Goal: Information Seeking & Learning: Understand process/instructions

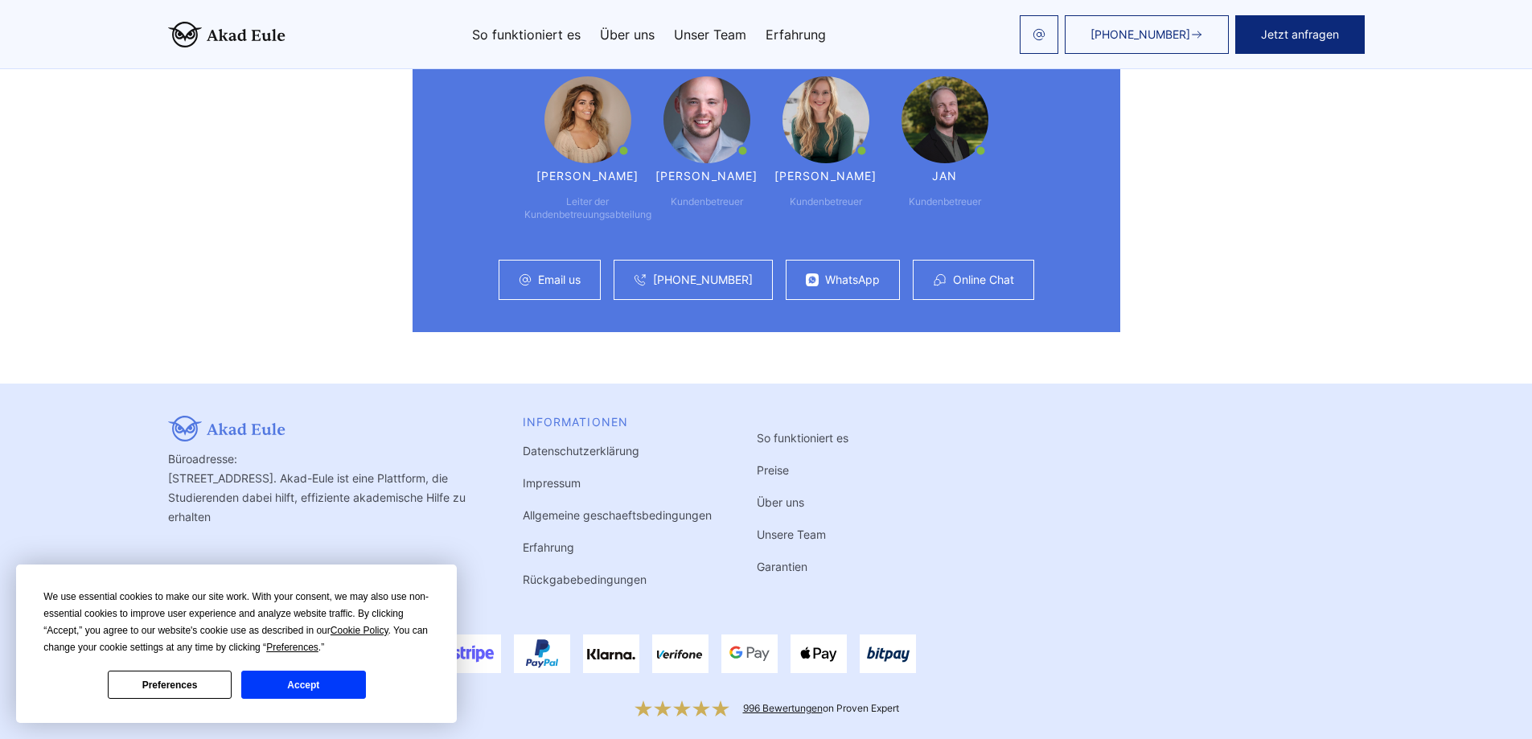
click at [543, 573] on link "Rückgabebedingungen" at bounding box center [585, 580] width 124 height 14
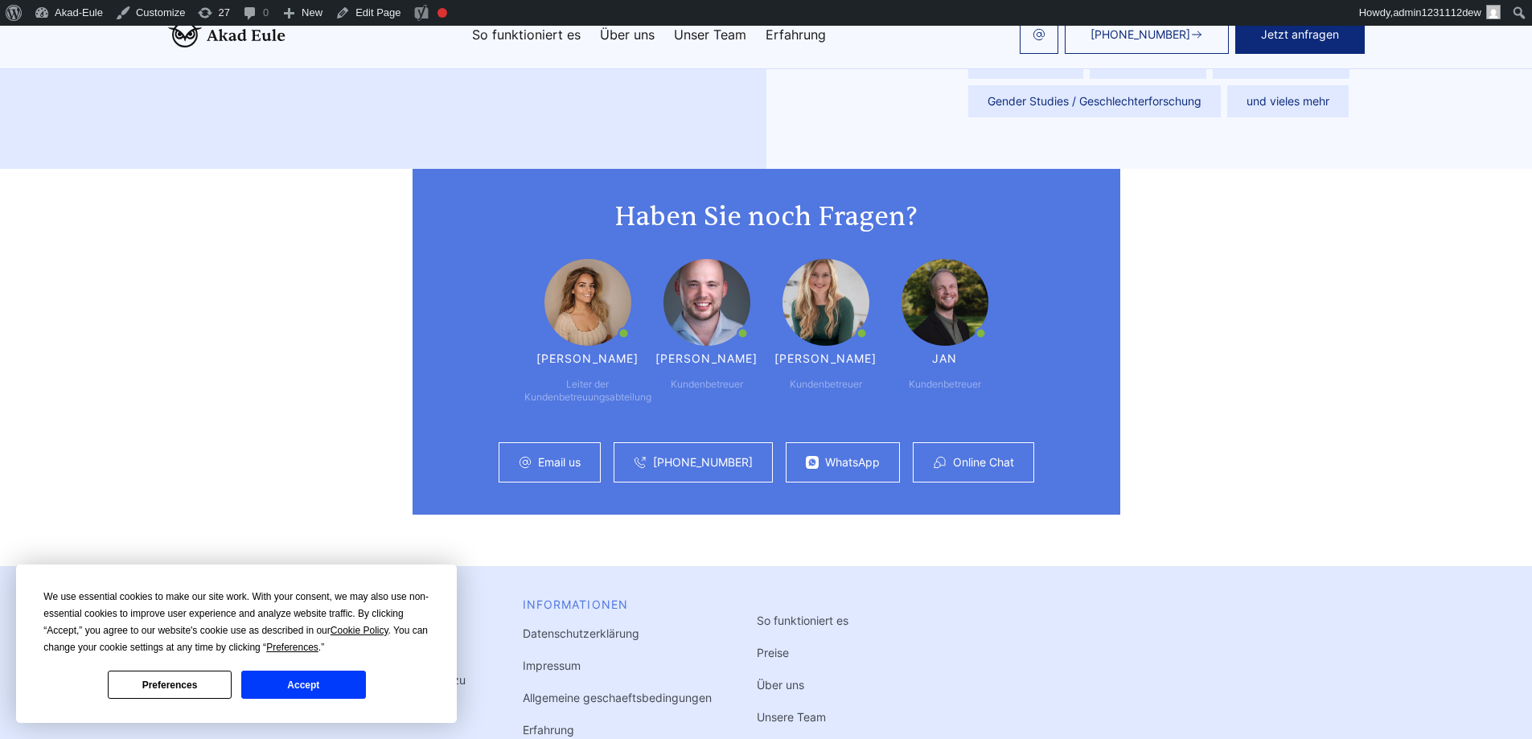
scroll to position [4324, 0]
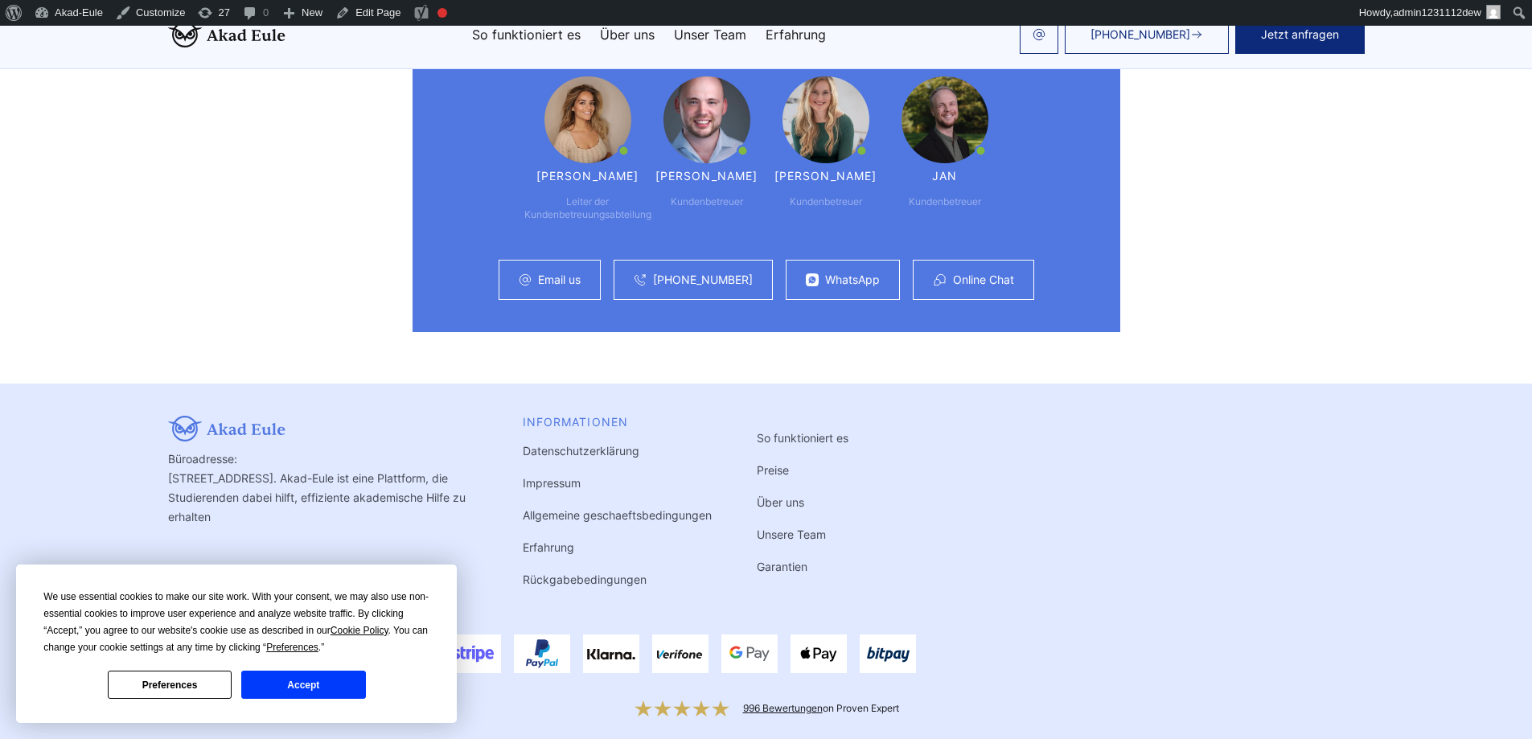
click at [592, 573] on link "Rückgabebedingungen" at bounding box center [585, 580] width 124 height 14
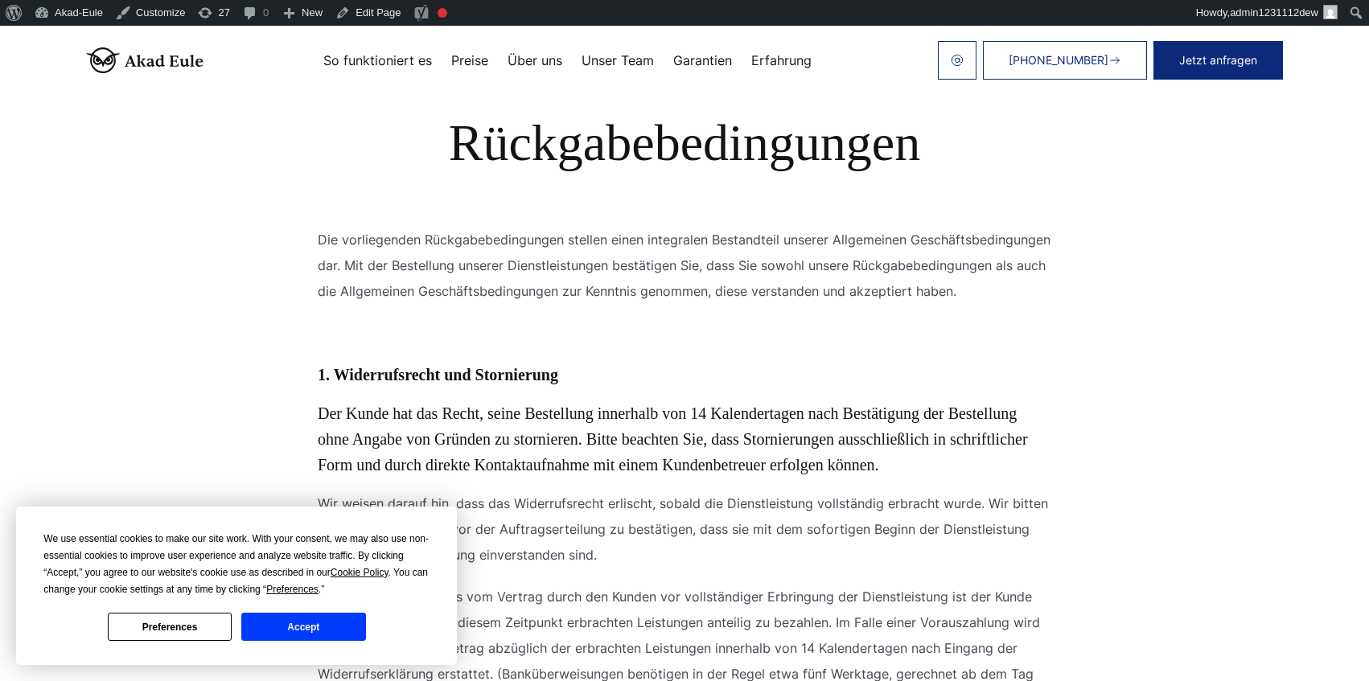
click at [286, 619] on button "Accept" at bounding box center [303, 627] width 124 height 28
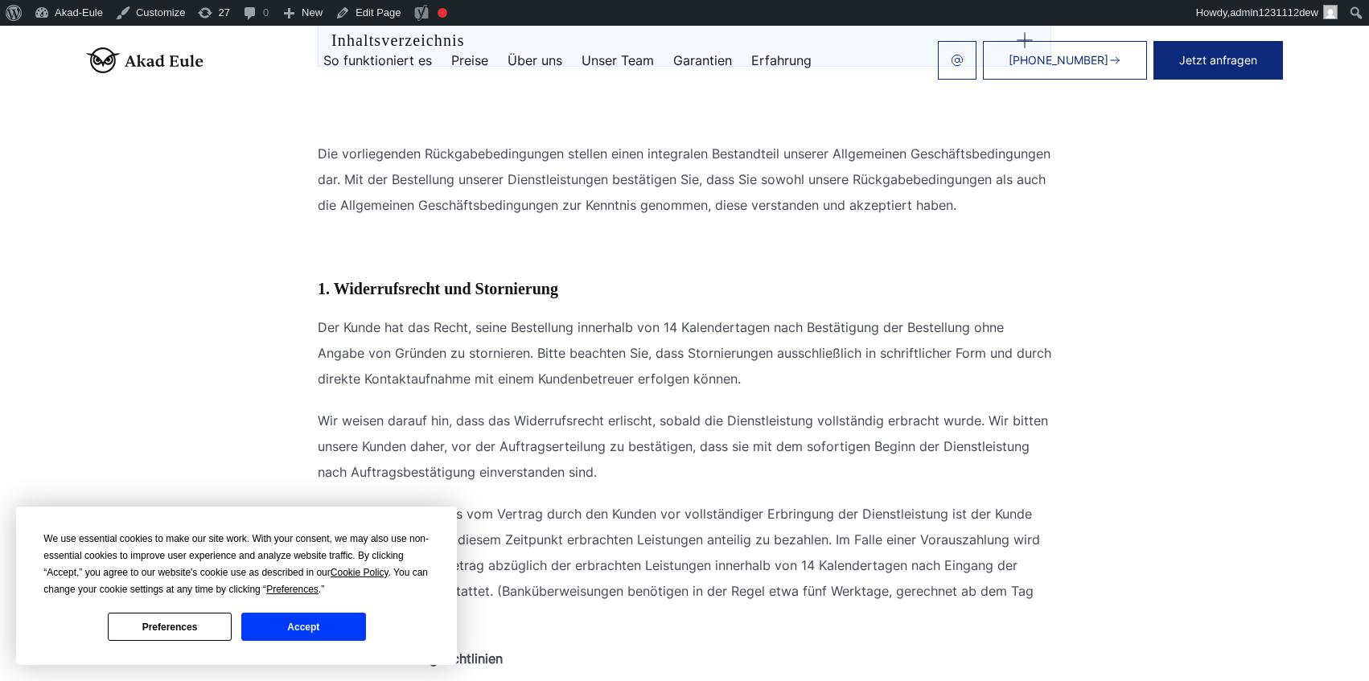
scroll to position [193, 0]
click at [339, 623] on button "Accept" at bounding box center [303, 627] width 124 height 28
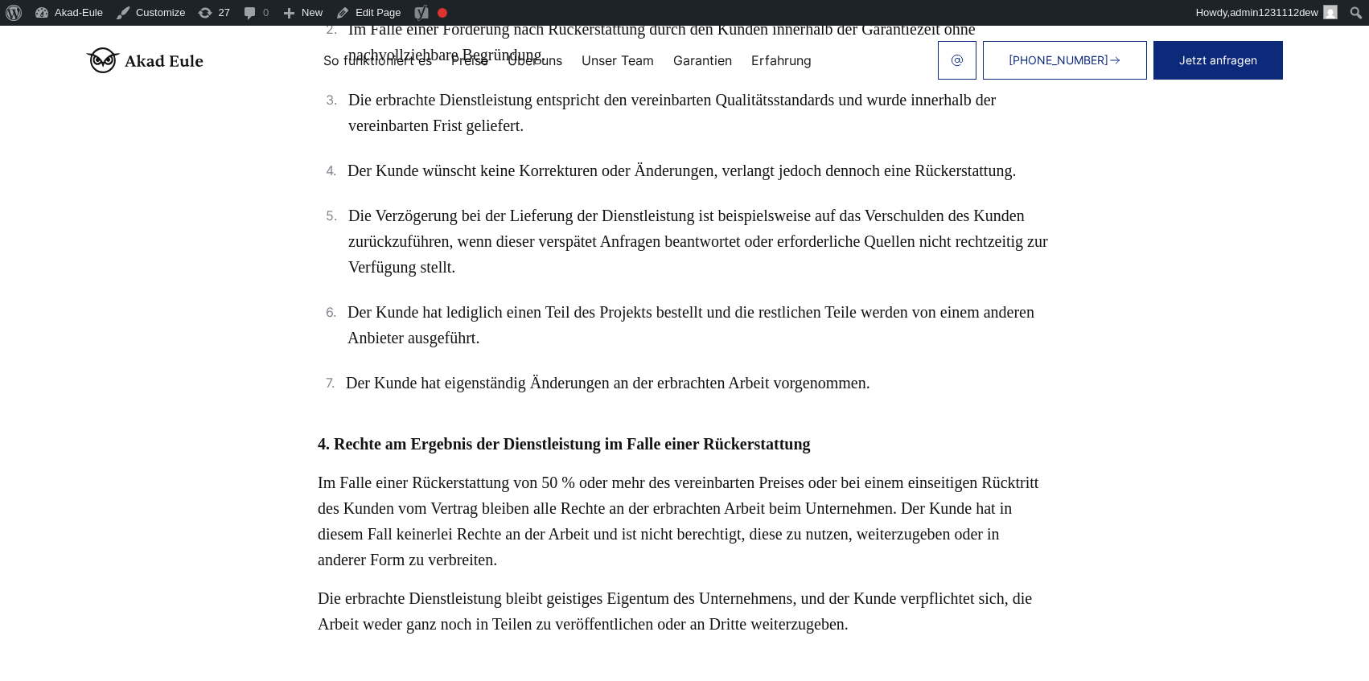
scroll to position [1834, 0]
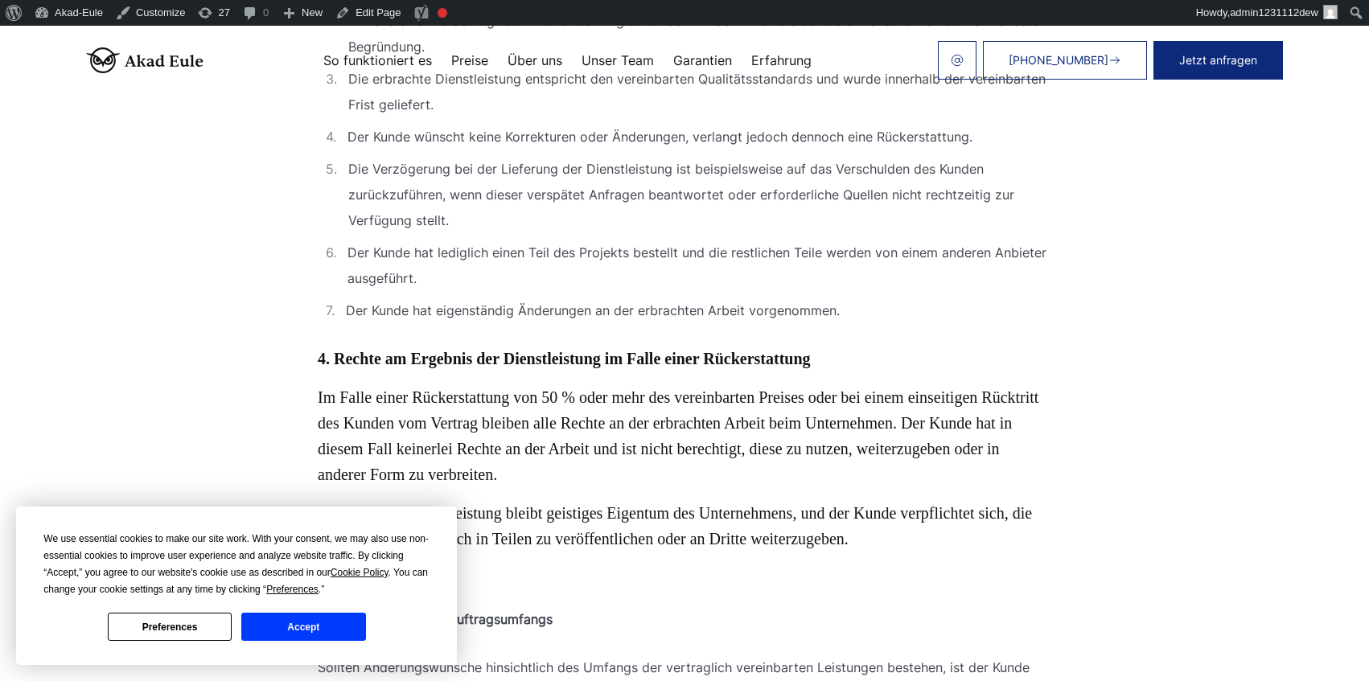
scroll to position [1834, 0]
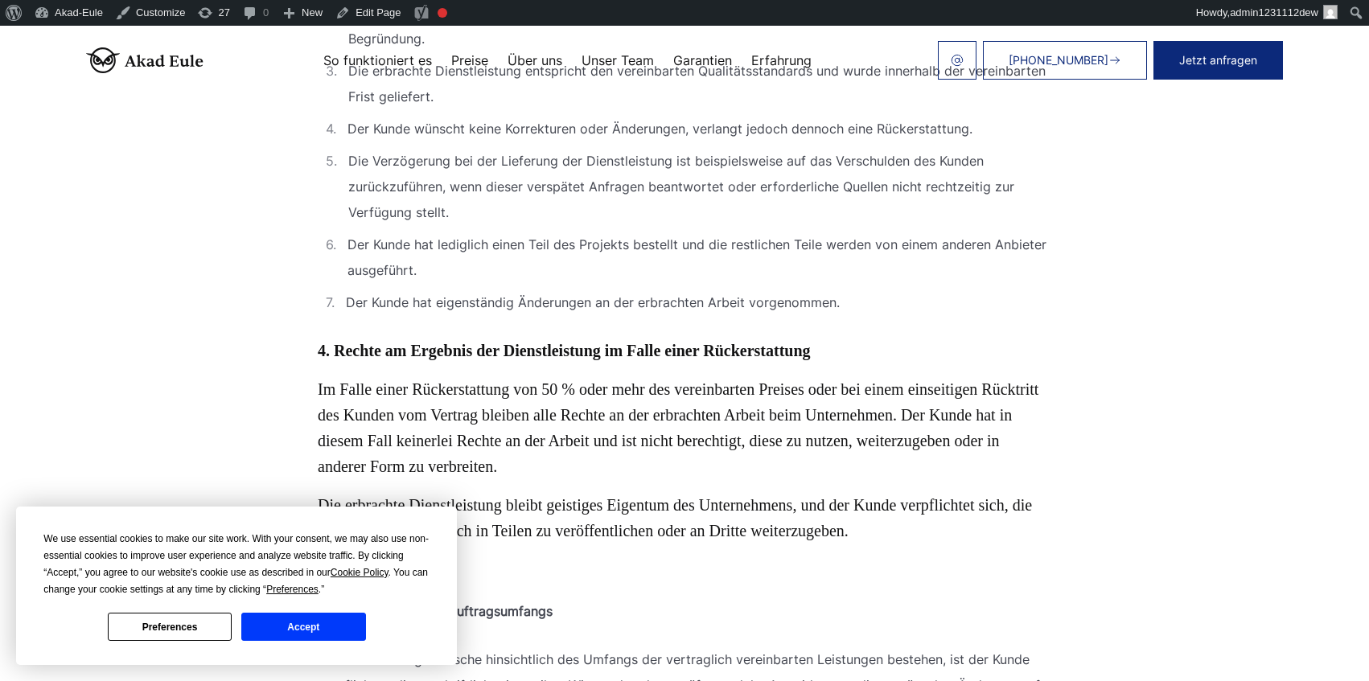
click at [282, 624] on button "Accept" at bounding box center [303, 627] width 124 height 28
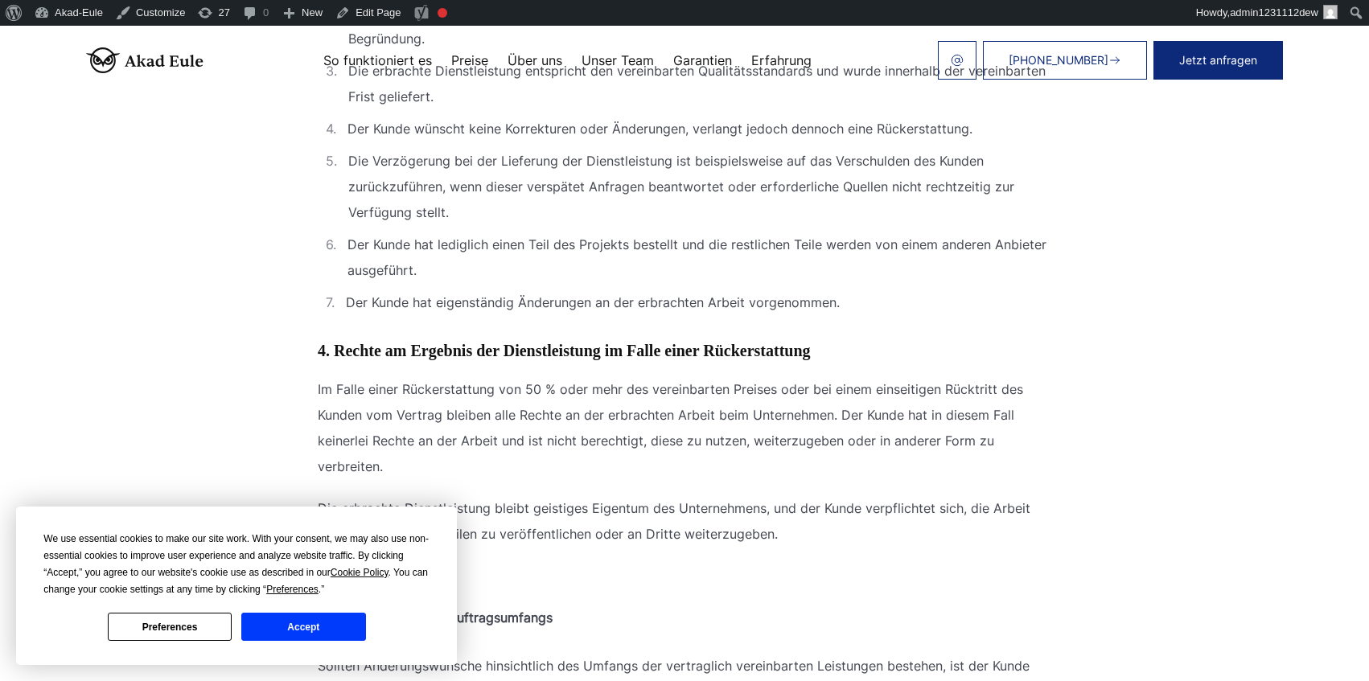
scroll to position [1836, 0]
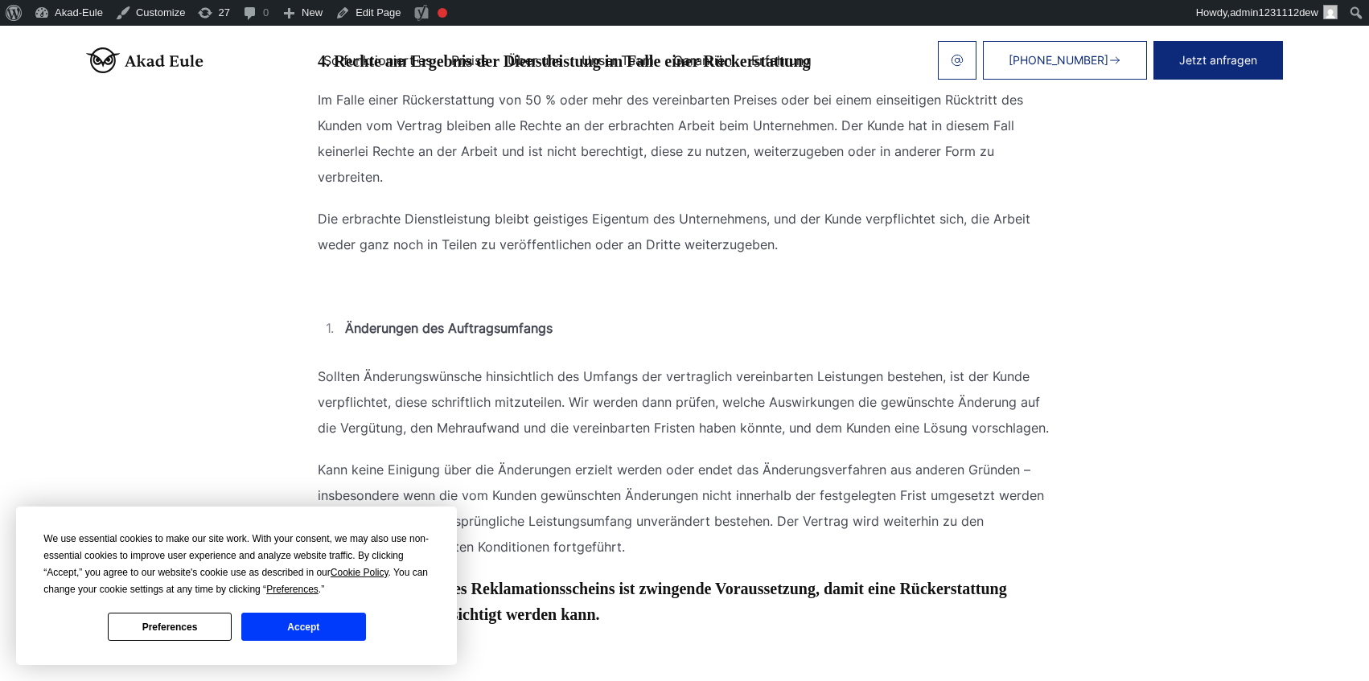
click at [341, 620] on button "Accept" at bounding box center [303, 627] width 124 height 28
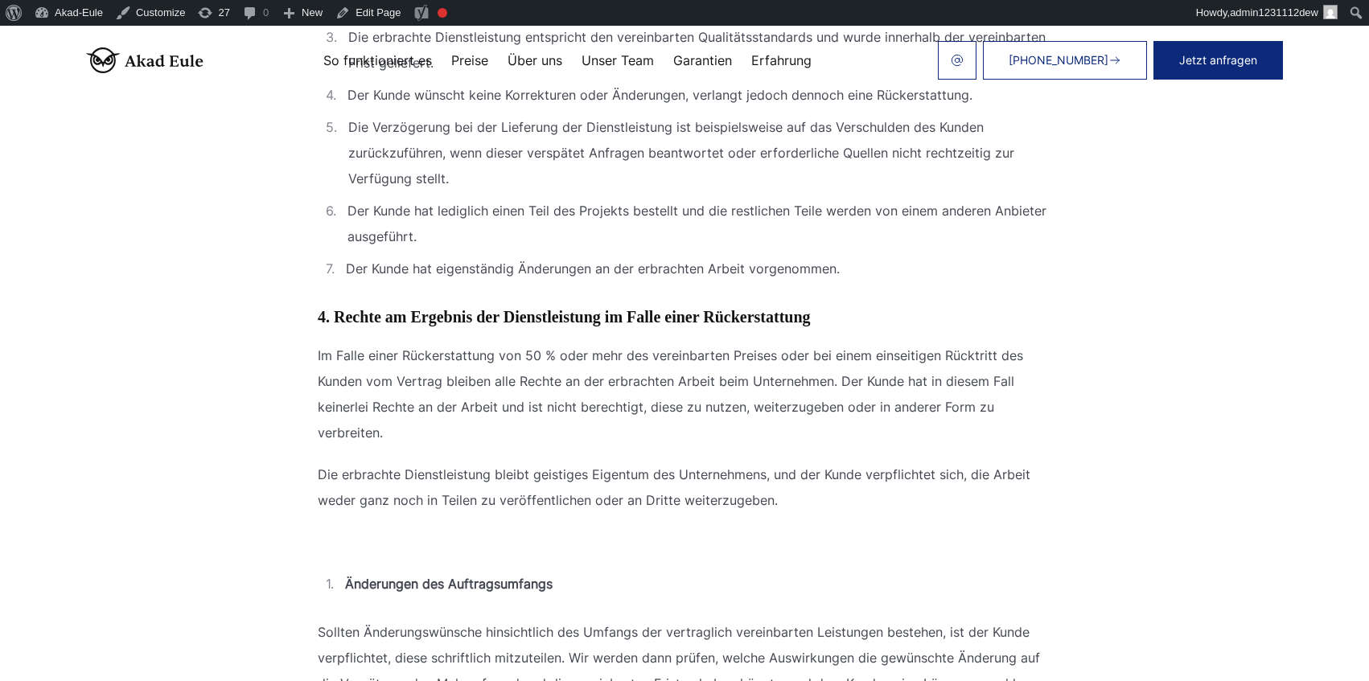
scroll to position [1834, 0]
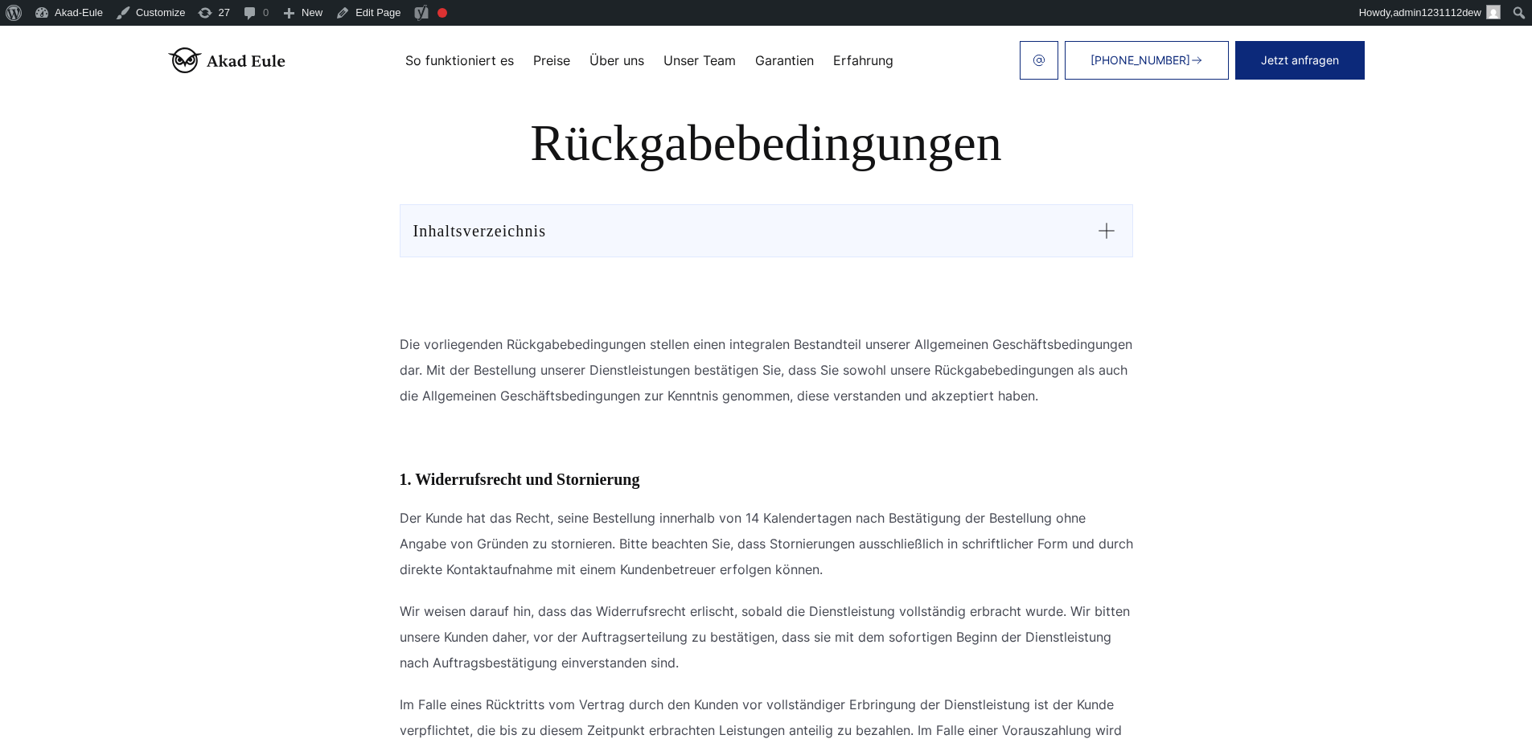
click at [1109, 229] on icon at bounding box center [1107, 231] width 26 height 26
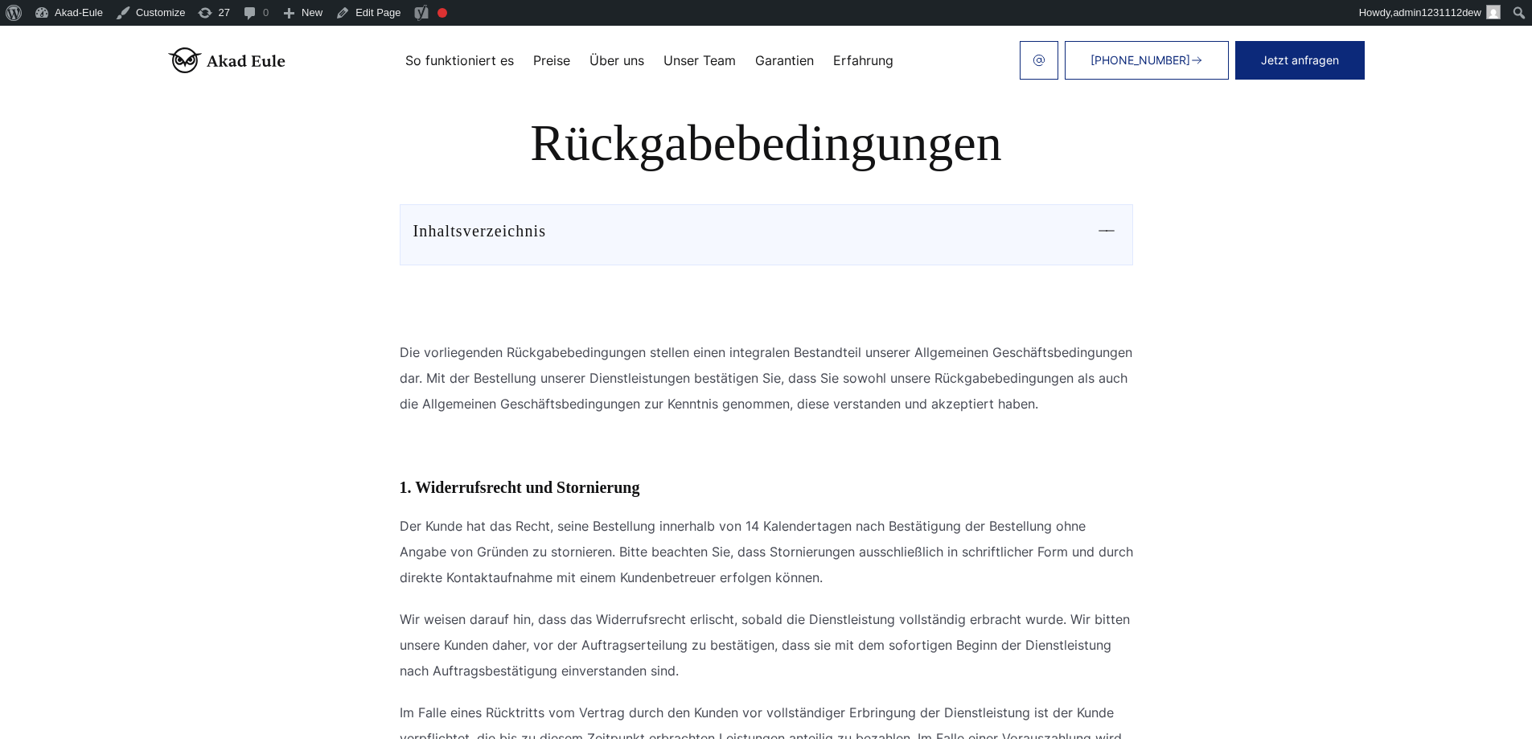
click at [1109, 229] on div at bounding box center [1107, 227] width 26 height 19
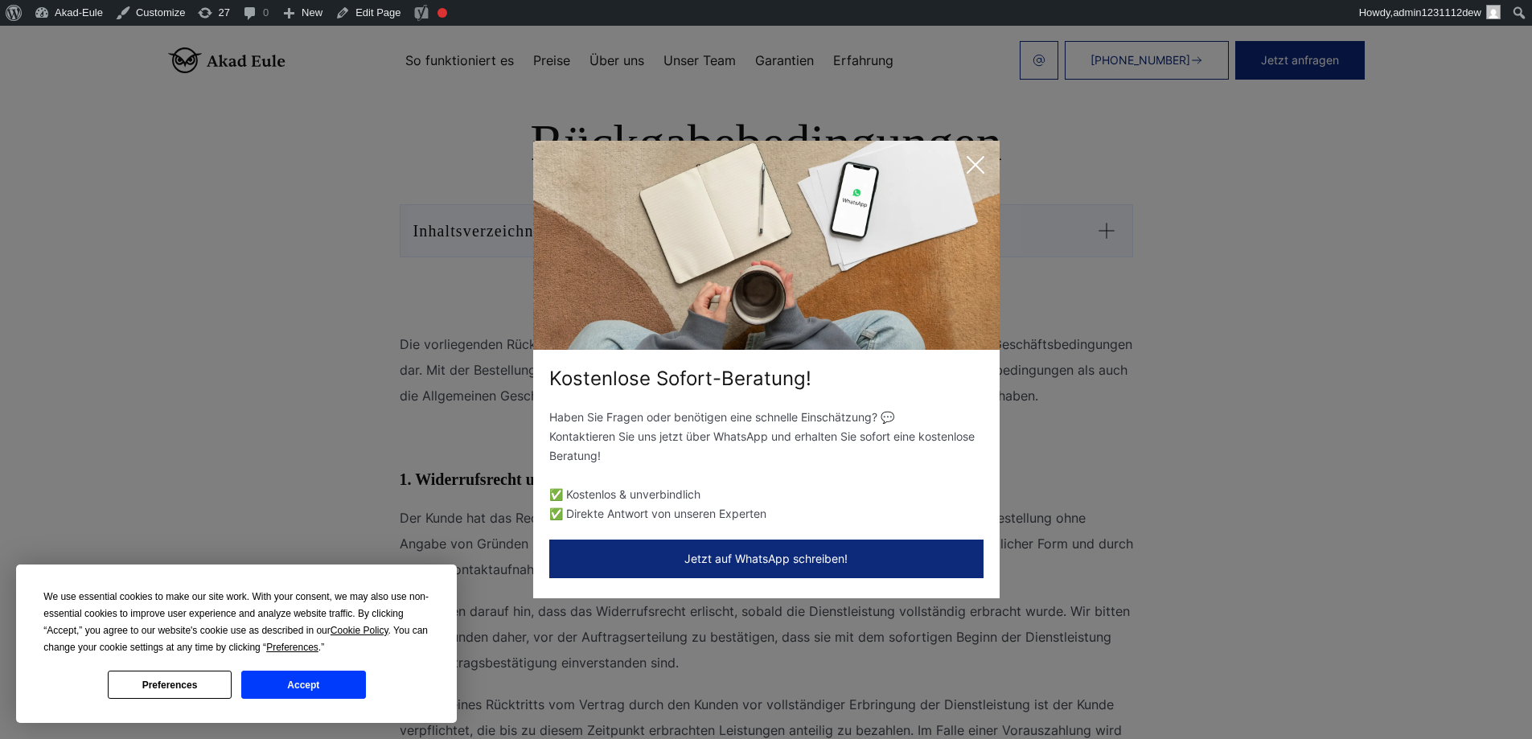
click at [967, 161] on icon at bounding box center [976, 165] width 32 height 32
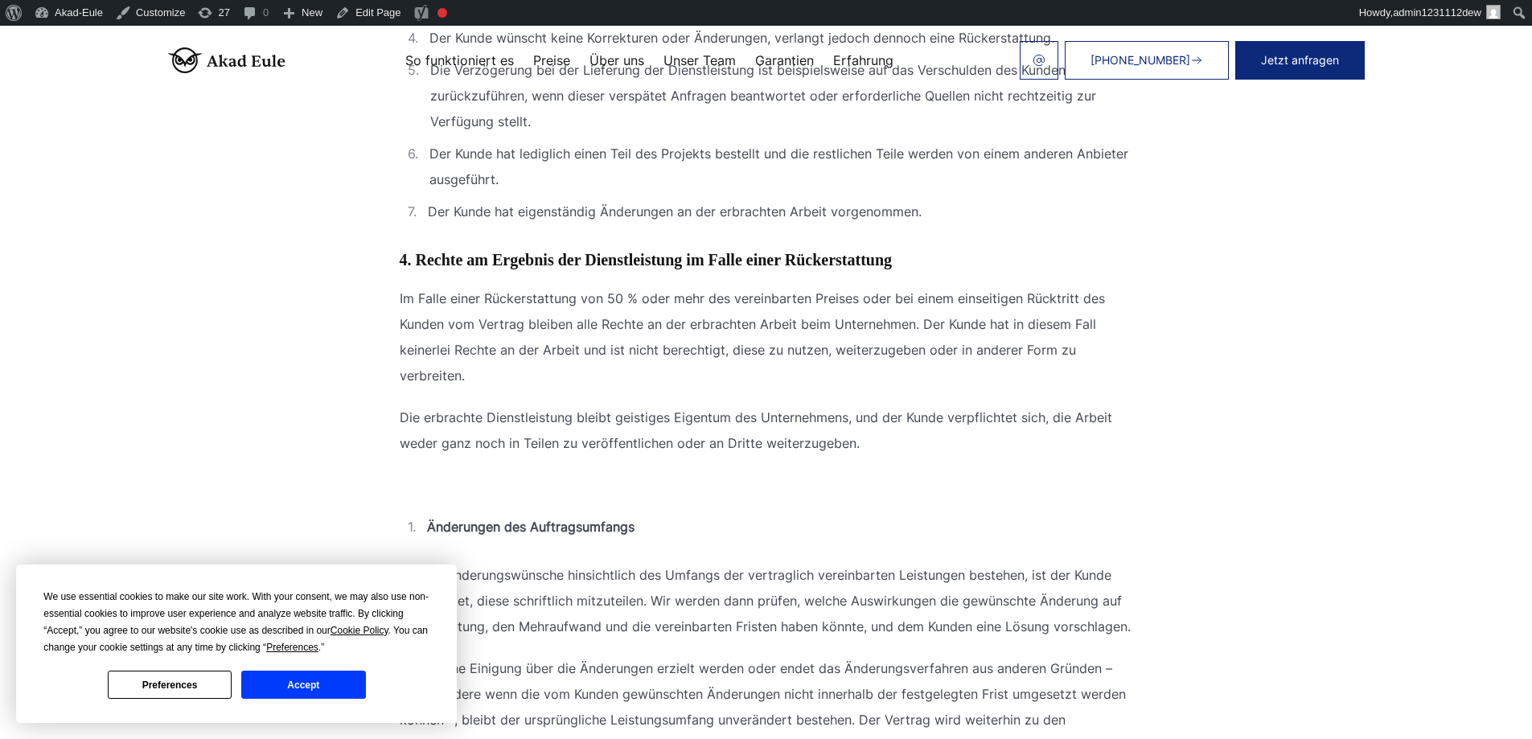
scroll to position [1954, 0]
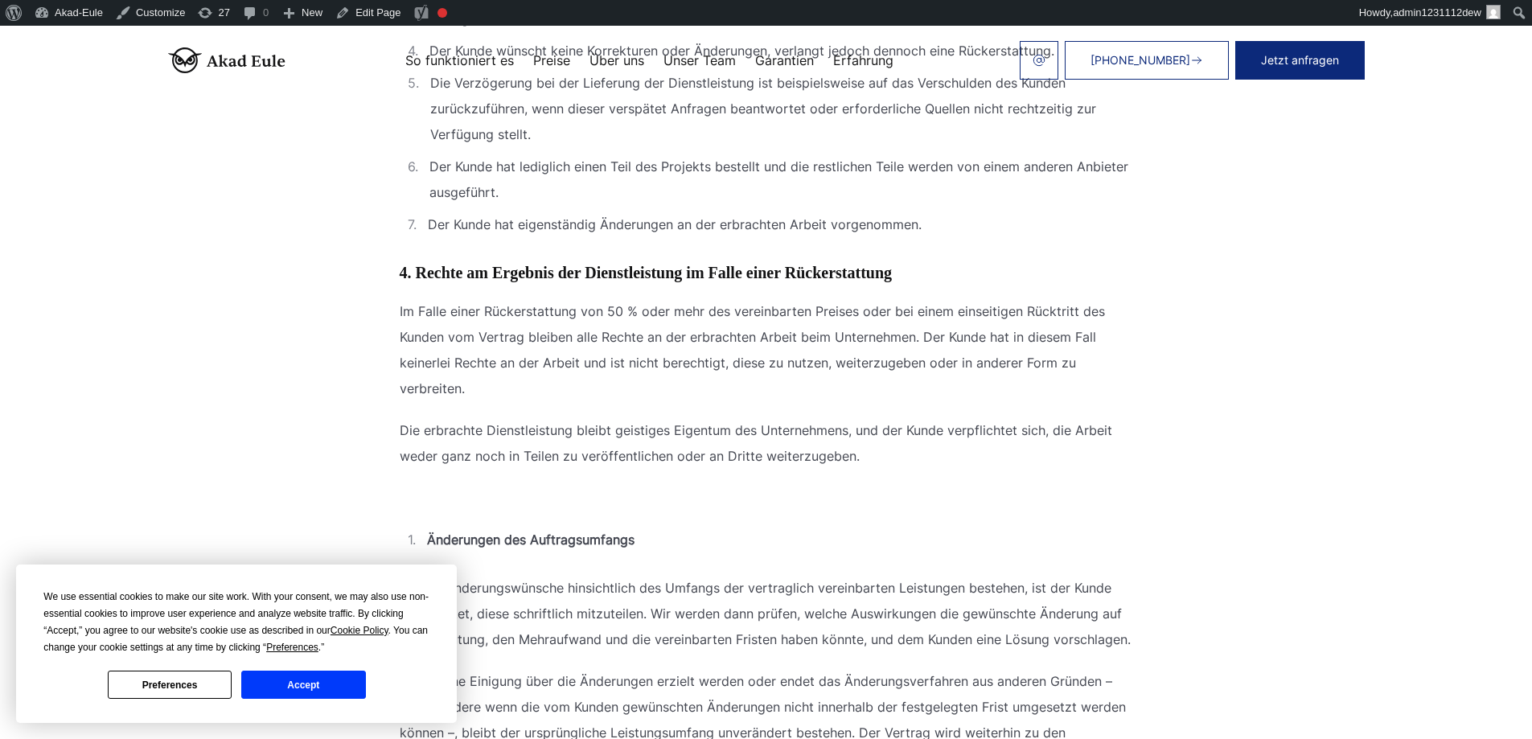
click at [332, 681] on button "Accept" at bounding box center [303, 685] width 124 height 28
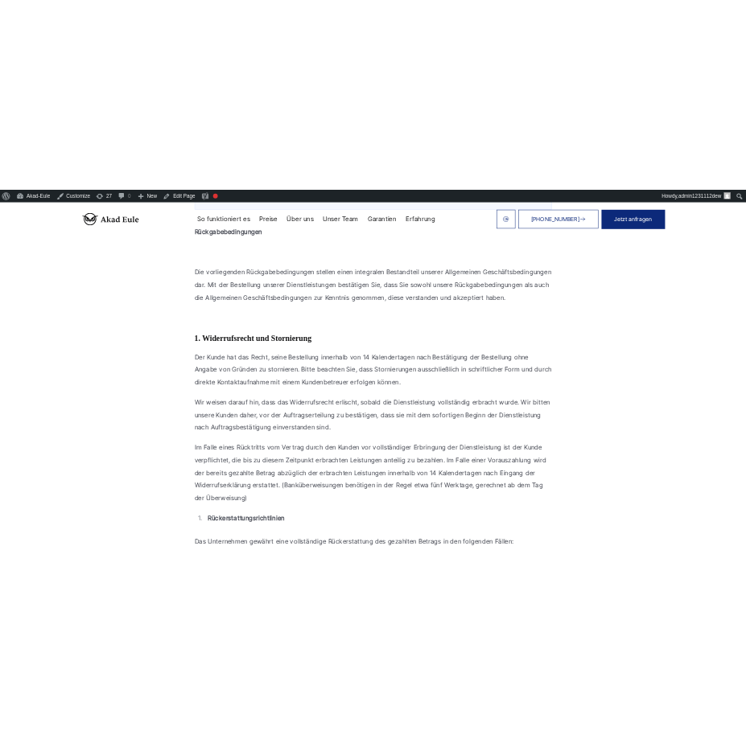
scroll to position [0, 0]
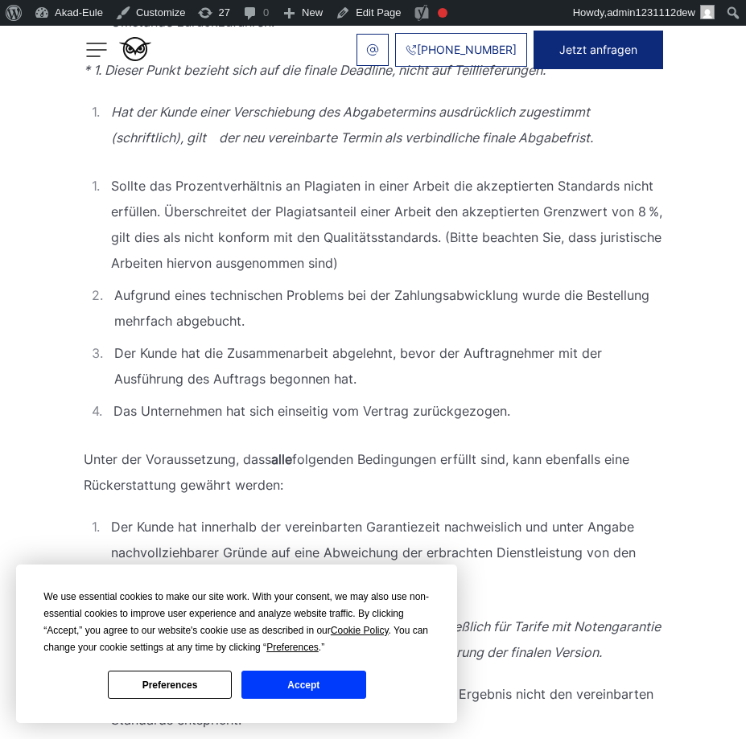
click at [328, 688] on button "Accept" at bounding box center [303, 685] width 124 height 28
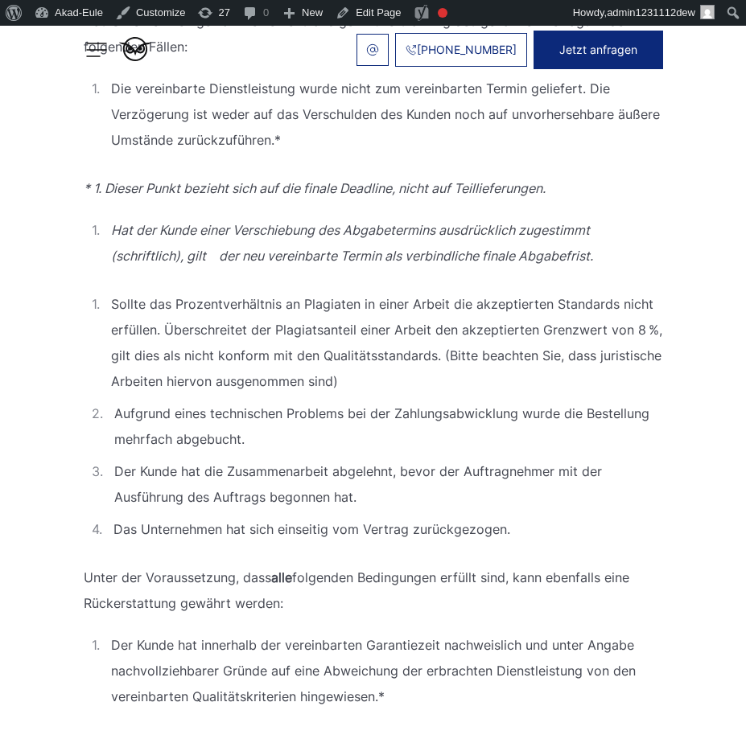
scroll to position [579, 0]
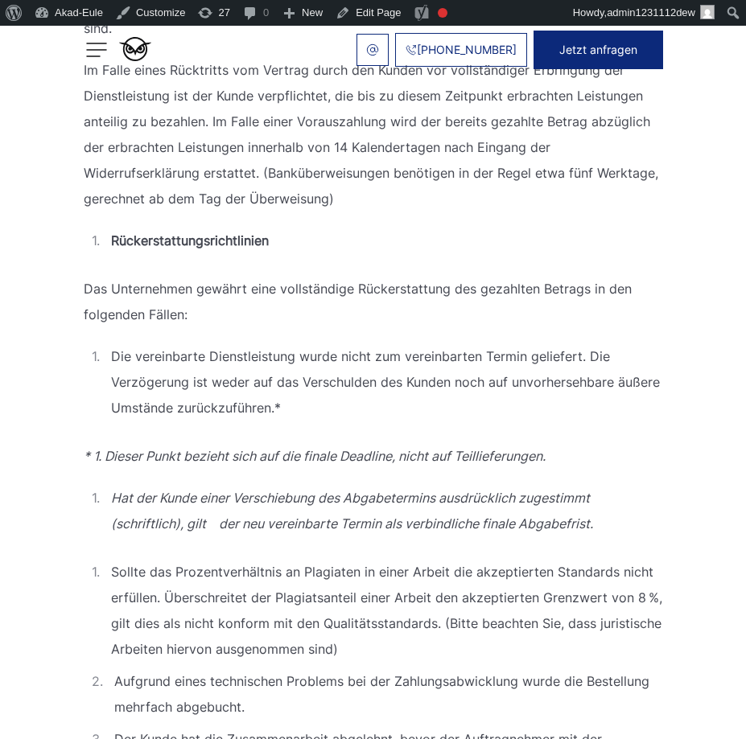
click at [168, 247] on b "Rückerstattungsrichtlinien" at bounding box center [190, 241] width 158 height 26
copy b "Rückerstattungsrichtlinien"
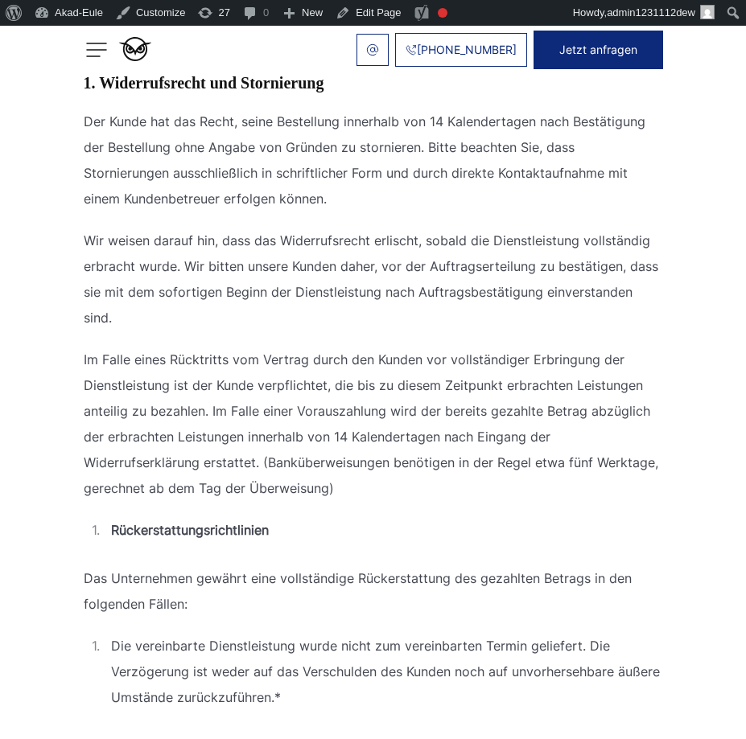
scroll to position [193, 0]
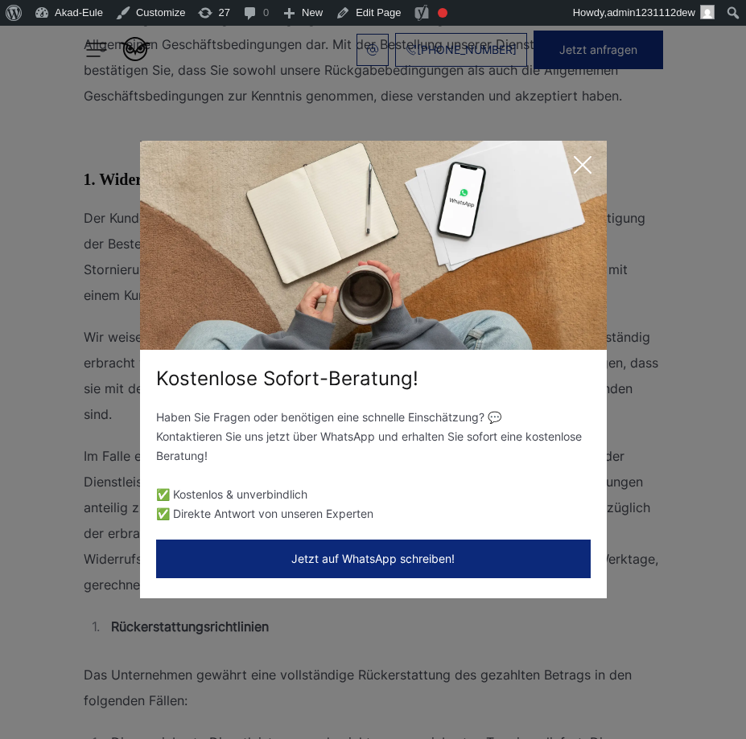
click at [574, 161] on icon at bounding box center [582, 165] width 32 height 32
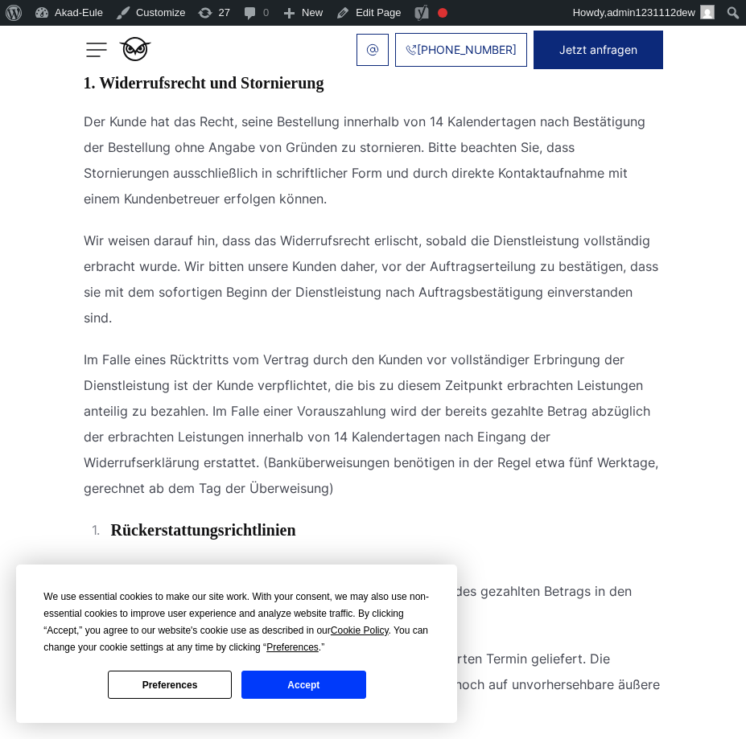
click at [329, 689] on button "Accept" at bounding box center [303, 685] width 124 height 28
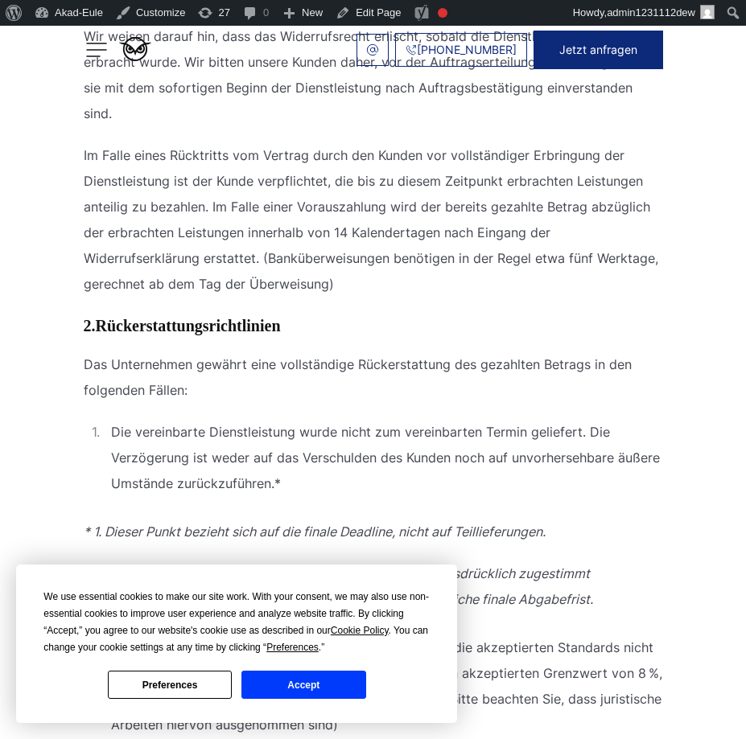
click at [321, 681] on button "Accept" at bounding box center [303, 685] width 124 height 28
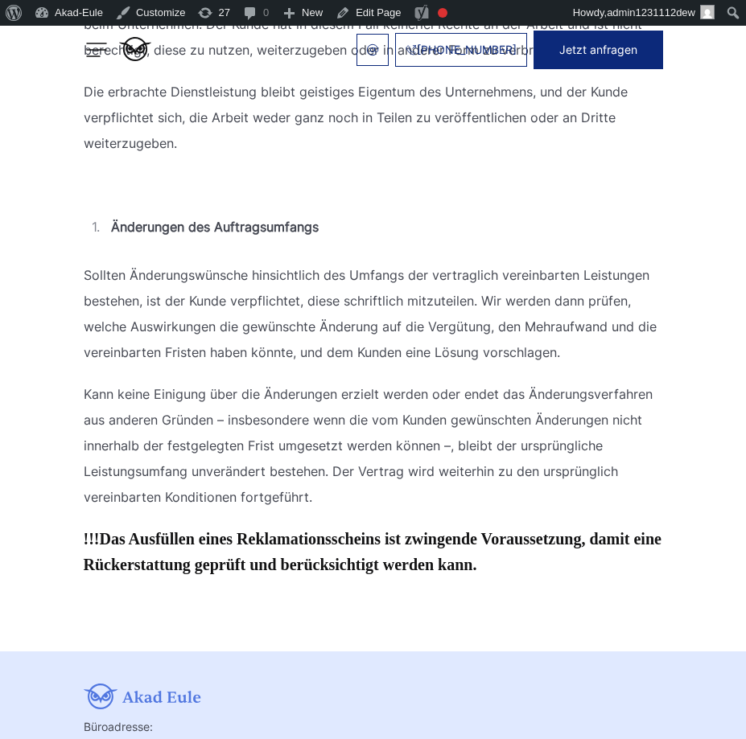
scroll to position [2462, 0]
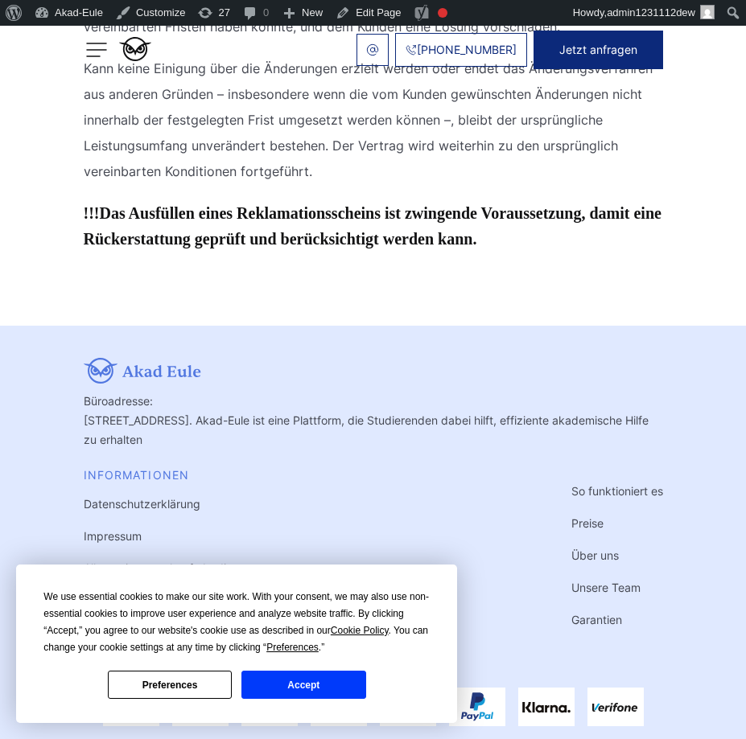
scroll to position [2729, 0]
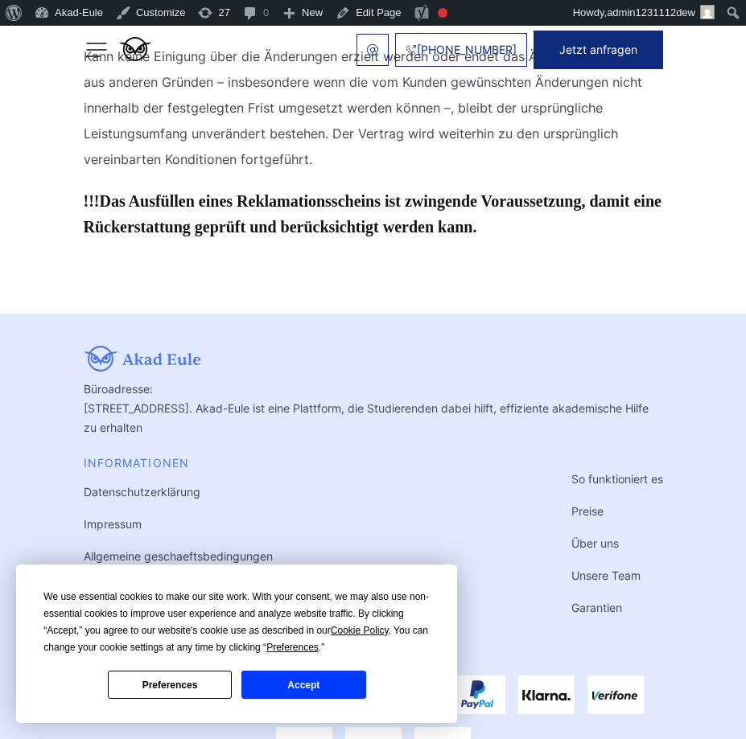
click at [339, 677] on button "Accept" at bounding box center [303, 685] width 124 height 28
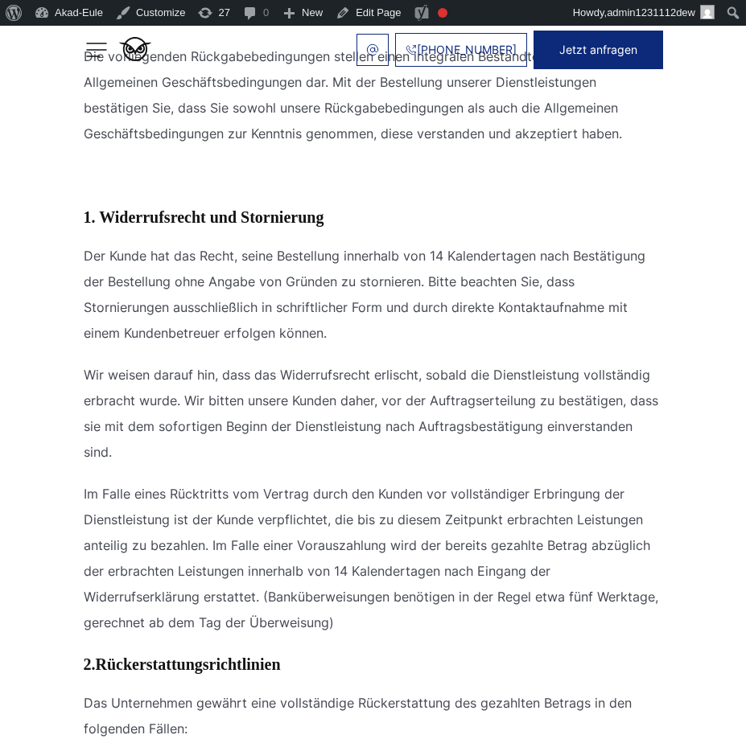
scroll to position [0, 0]
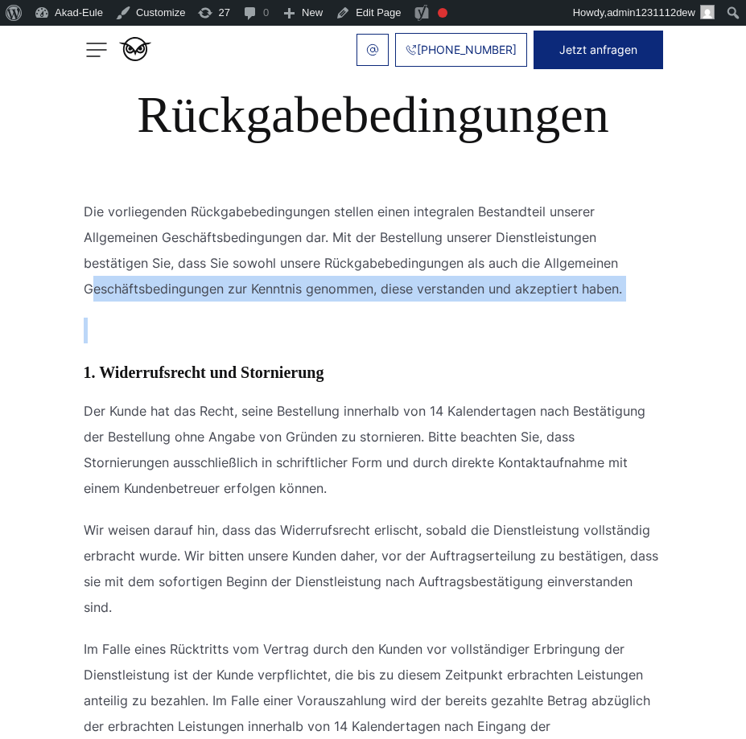
drag, startPoint x: 245, startPoint y: 344, endPoint x: 93, endPoint y: 301, distance: 157.9
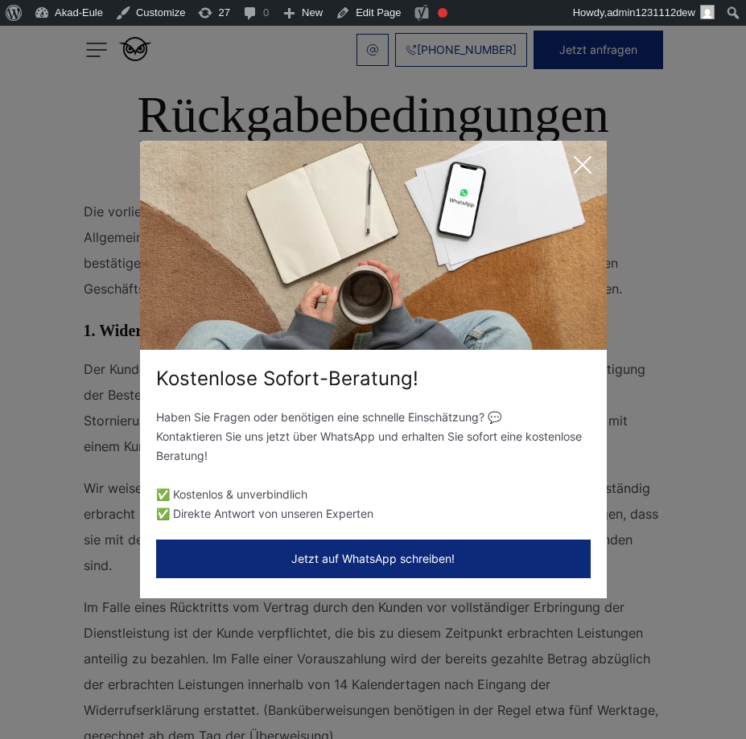
click at [590, 136] on div "Kostenlose Sofort-Beratung! Haben Sie Fragen oder benötigen eine schnelle Einsc…" at bounding box center [373, 369] width 746 height 739
click at [594, 162] on icon at bounding box center [582, 165] width 32 height 32
